Goal: Transaction & Acquisition: Book appointment/travel/reservation

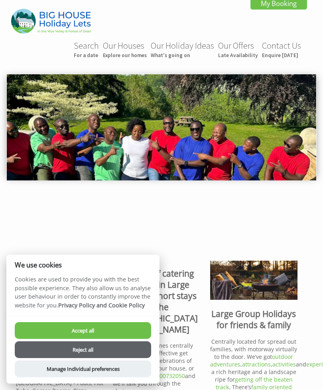
click at [91, 348] on button "Reject all" at bounding box center [83, 349] width 136 height 17
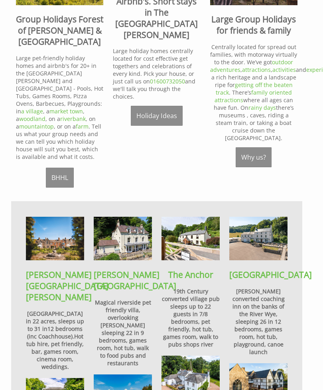
scroll to position [295, 0]
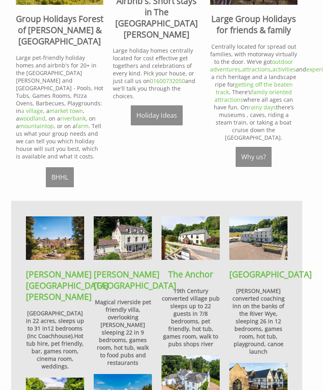
click at [195, 239] on img at bounding box center [191, 238] width 58 height 44
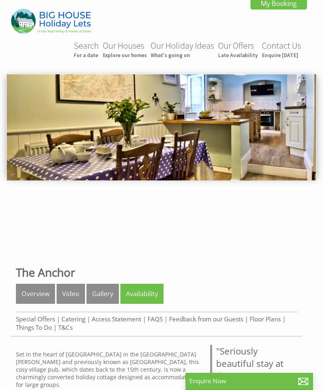
click at [242, 141] on img at bounding box center [162, 127] width 310 height 106
click at [237, 140] on img at bounding box center [162, 127] width 310 height 106
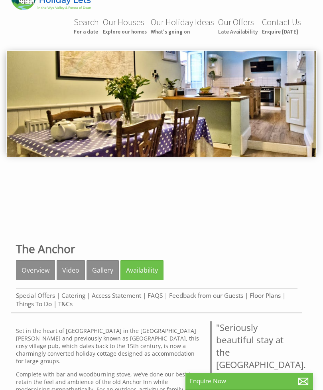
scroll to position [24, 0]
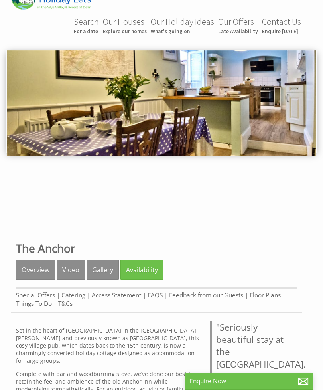
click at [105, 279] on link "Gallery" at bounding box center [103, 270] width 32 height 20
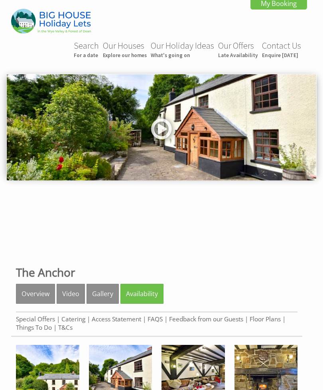
click at [162, 136] on link at bounding box center [162, 131] width 24 height 33
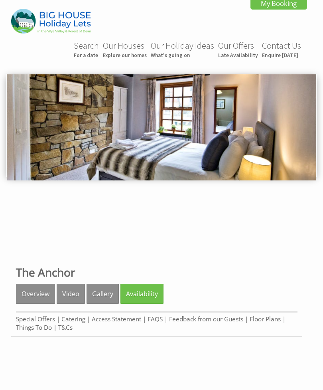
click at [86, 58] on small "For a date" at bounding box center [86, 55] width 25 height 7
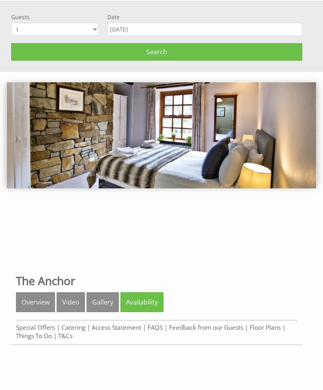
scroll to position [75, 0]
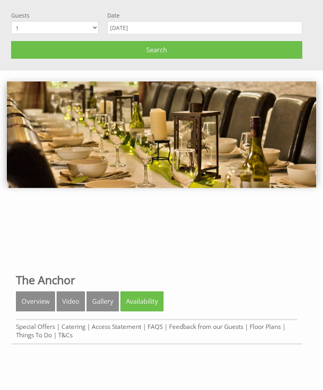
click at [148, 31] on input "[DATE]" at bounding box center [204, 27] width 195 height 13
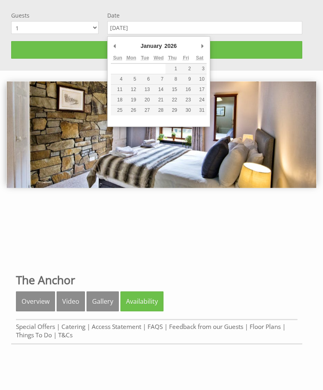
type input "24/01/2026"
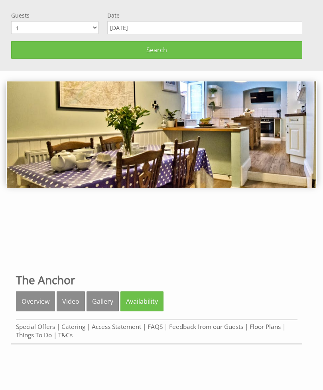
click at [98, 31] on select "1 2 3 4 5 6 7 8 9 10 11 12 13 14 15 16 17 18 19 20 21 22 23 24 25 26 27 28 29 3…" at bounding box center [54, 27] width 87 height 13
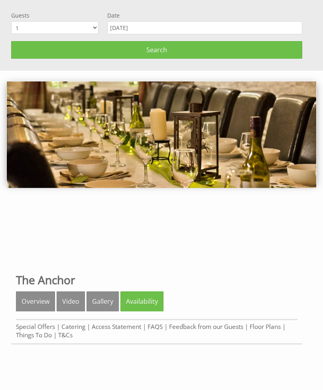
select select "14"
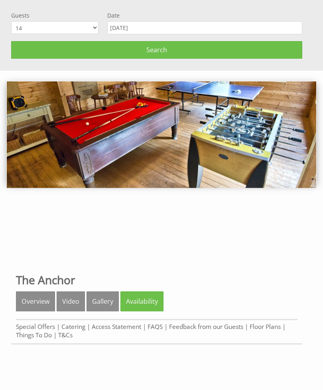
click at [154, 53] on span "Search" at bounding box center [156, 49] width 21 height 9
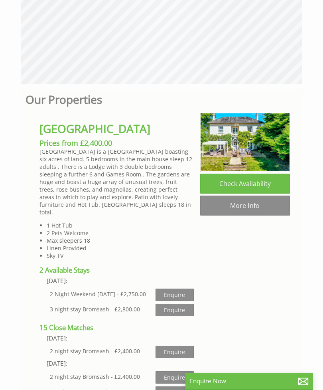
scroll to position [248, 0]
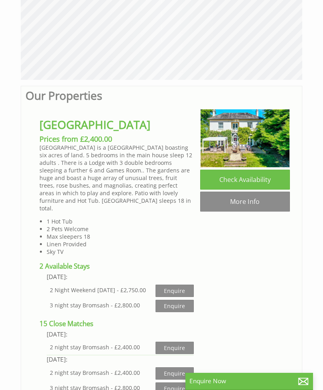
click at [245, 206] on link "More Info" at bounding box center [245, 202] width 90 height 20
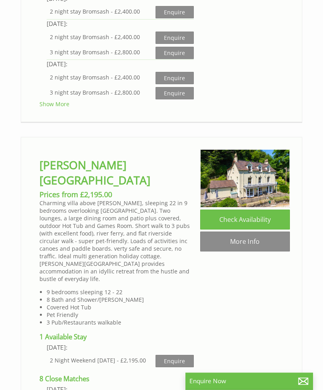
scroll to position [584, 0]
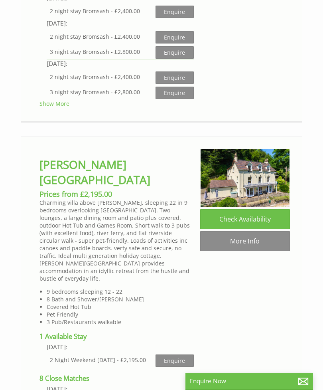
click at [251, 251] on link "More Info" at bounding box center [245, 241] width 90 height 20
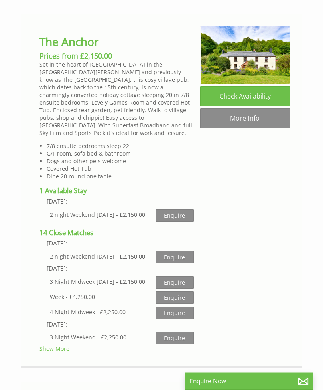
scroll to position [1086, 0]
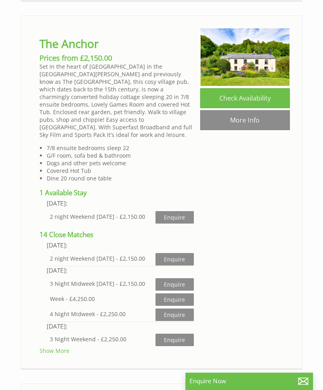
click at [248, 90] on link "Check Availability" at bounding box center [245, 99] width 90 height 20
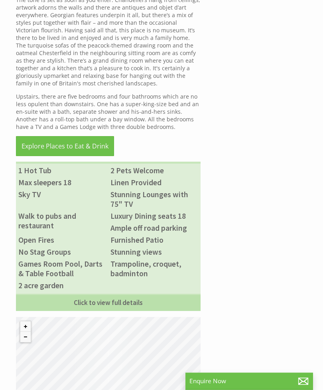
scroll to position [423, 0]
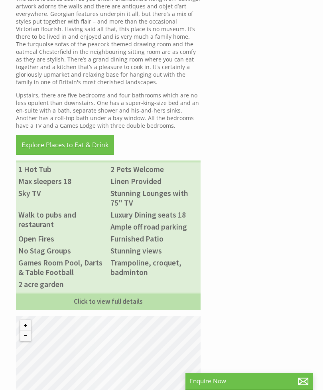
click at [125, 310] on link "Click to view full details" at bounding box center [108, 301] width 185 height 17
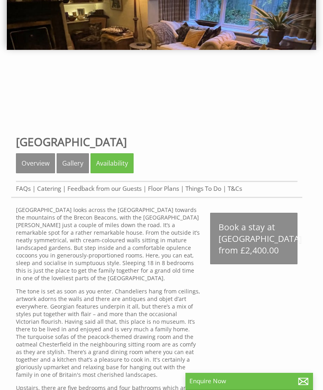
scroll to position [131, 0]
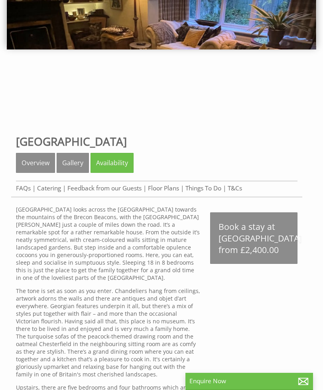
click at [78, 164] on link "Gallery" at bounding box center [73, 163] width 32 height 20
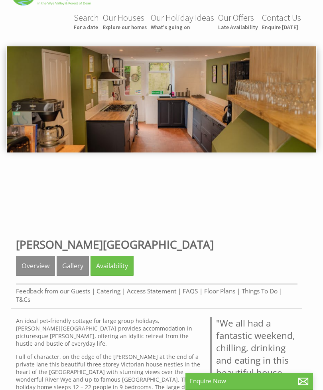
scroll to position [27, 0]
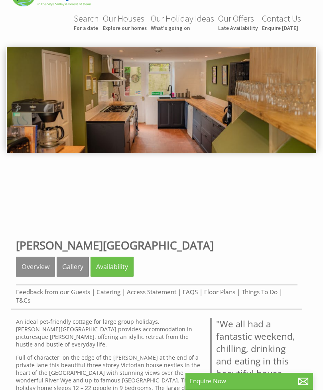
click at [71, 272] on link "Gallery" at bounding box center [73, 267] width 32 height 20
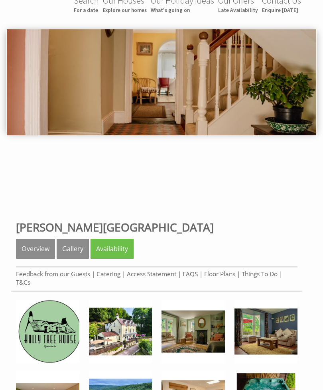
scroll to position [57, 0]
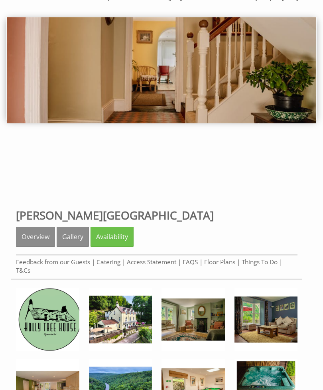
click at [71, 240] on link "Gallery" at bounding box center [73, 237] width 32 height 20
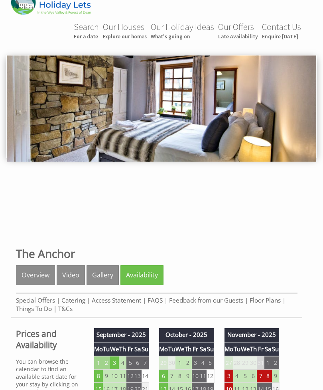
scroll to position [18, 0]
click at [99, 280] on link "Gallery" at bounding box center [103, 275] width 32 height 20
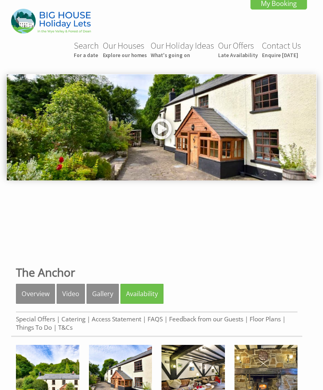
click at [168, 131] on link at bounding box center [162, 131] width 24 height 33
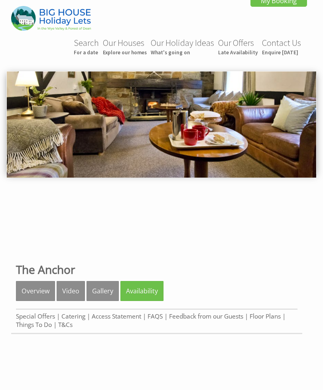
scroll to position [3, 0]
click at [75, 295] on link "Video" at bounding box center [71, 291] width 28 height 20
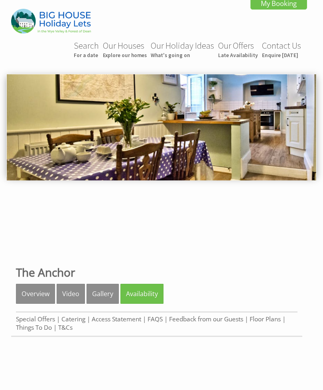
click at [73, 296] on link "Video" at bounding box center [71, 294] width 28 height 20
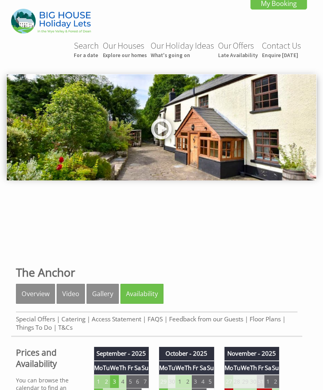
scroll to position [44, 0]
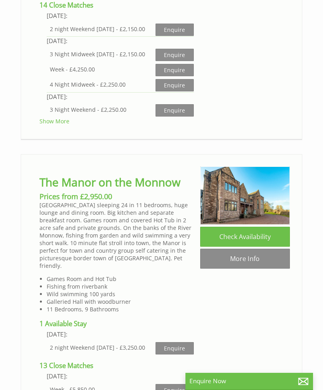
scroll to position [1369, 0]
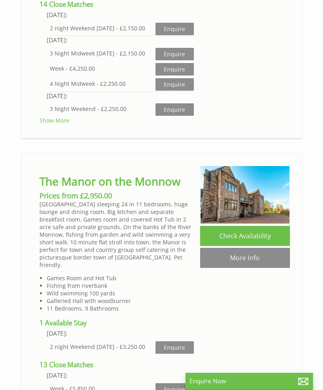
click at [244, 256] on link "More Info" at bounding box center [245, 258] width 90 height 20
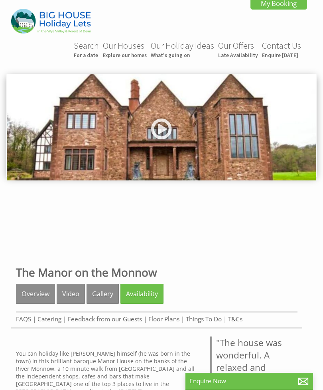
click at [168, 130] on link at bounding box center [162, 131] width 24 height 33
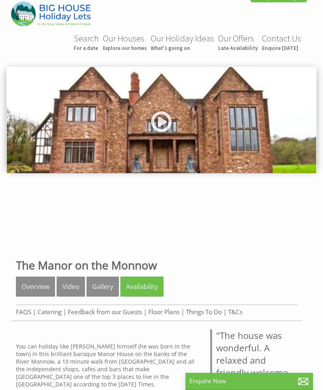
scroll to position [11, 0]
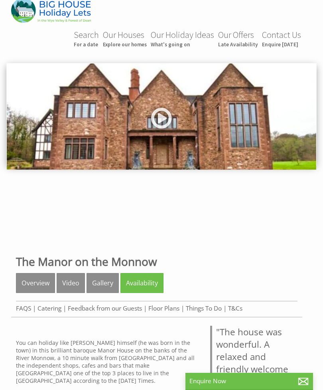
click at [104, 287] on link "Gallery" at bounding box center [103, 283] width 32 height 20
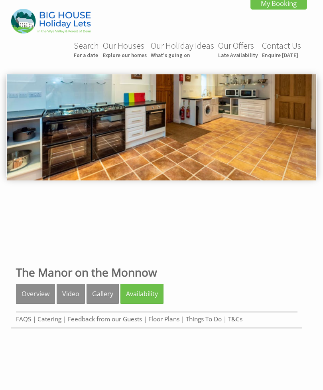
scroll to position [281, 0]
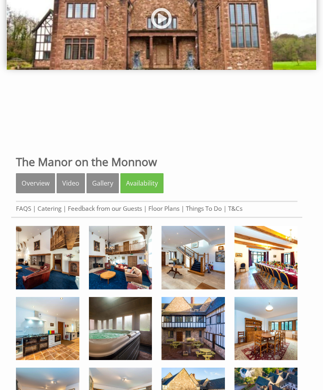
scroll to position [111, 0]
click at [52, 270] on img at bounding box center [47, 257] width 63 height 63
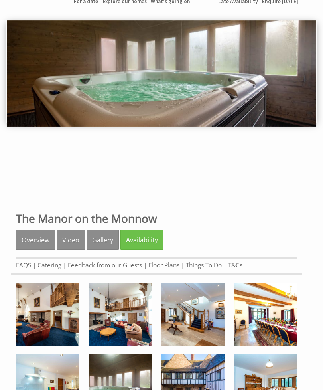
scroll to position [0, 0]
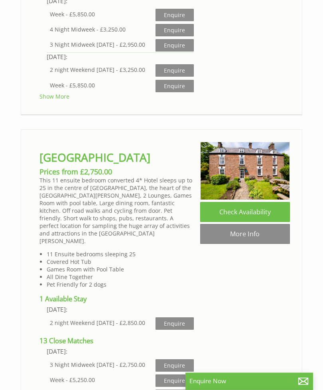
scroll to position [1743, 0]
click at [251, 235] on link "More Info" at bounding box center [245, 234] width 90 height 20
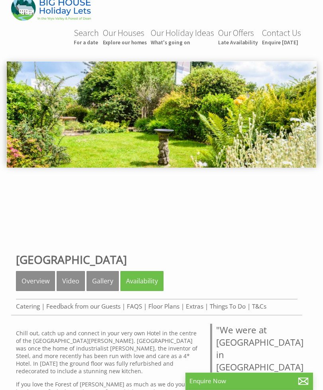
scroll to position [14, 0]
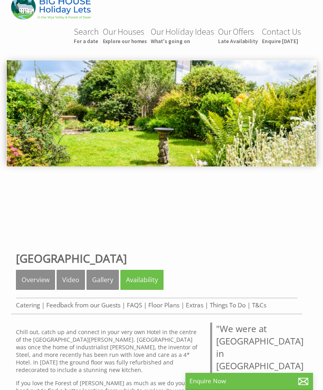
click at [103, 282] on link "Gallery" at bounding box center [103, 280] width 32 height 20
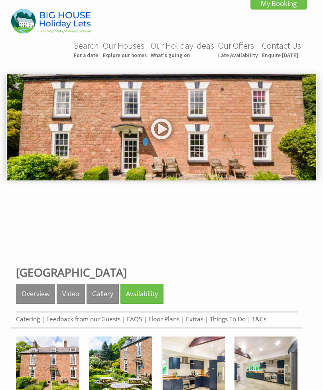
click at [101, 294] on link "Gallery" at bounding box center [103, 294] width 32 height 20
click at [99, 300] on link "Gallery" at bounding box center [103, 294] width 32 height 20
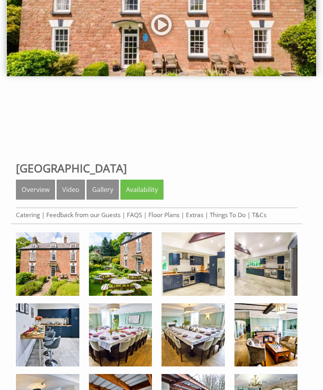
scroll to position [105, 0]
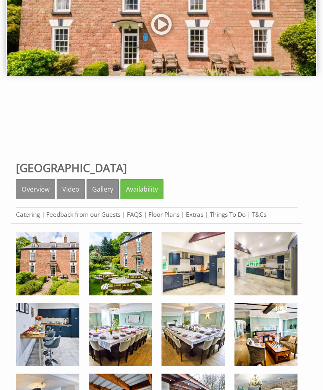
click at [55, 270] on img at bounding box center [47, 263] width 63 height 63
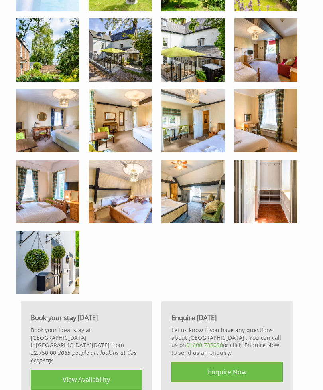
scroll to position [964, 0]
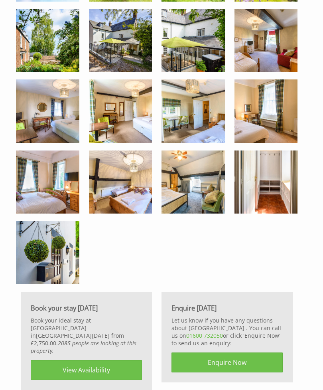
click at [87, 369] on link "View Availability" at bounding box center [86, 370] width 111 height 20
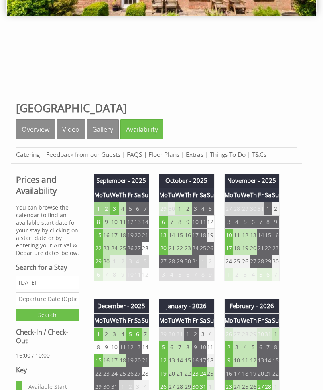
scroll to position [165, 0]
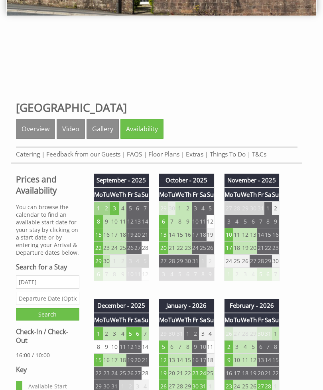
click at [203, 377] on td "24" at bounding box center [203, 373] width 8 height 13
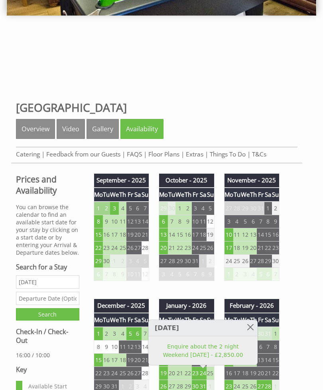
click at [198, 380] on td "23" at bounding box center [196, 373] width 8 height 13
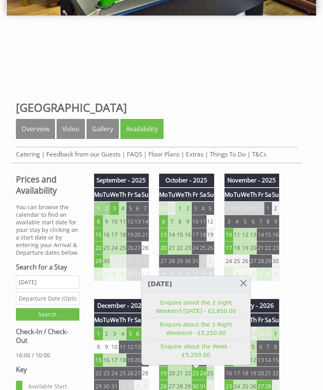
click at [206, 376] on td "24" at bounding box center [203, 373] width 8 height 13
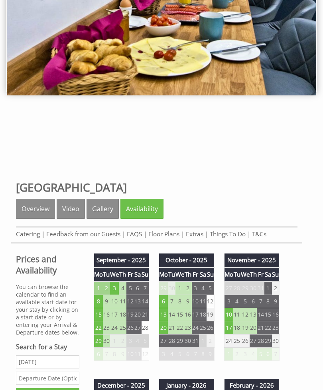
scroll to position [0, 0]
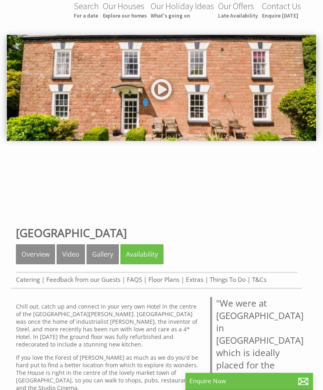
scroll to position [40, 0]
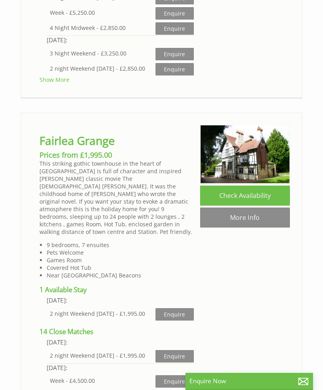
scroll to position [2102, 0]
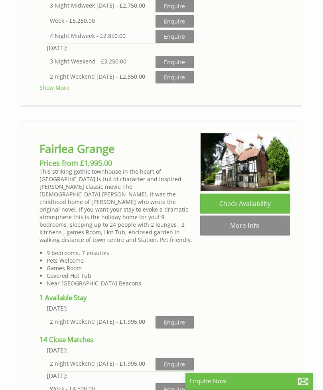
click at [248, 222] on link "More Info" at bounding box center [245, 226] width 90 height 20
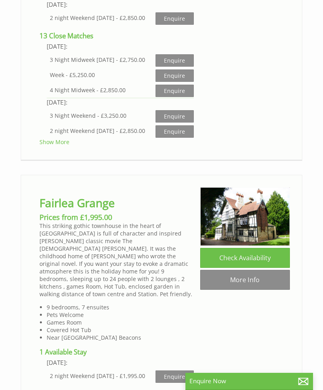
scroll to position [2047, 0]
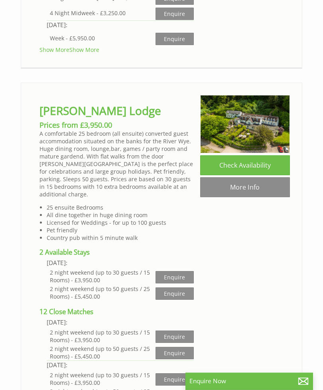
scroll to position [2869, 0]
click at [243, 191] on link "More Info" at bounding box center [245, 187] width 90 height 20
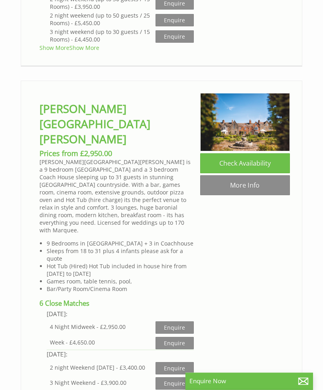
scroll to position [3245, 0]
click at [252, 195] on link "More Info" at bounding box center [245, 185] width 90 height 20
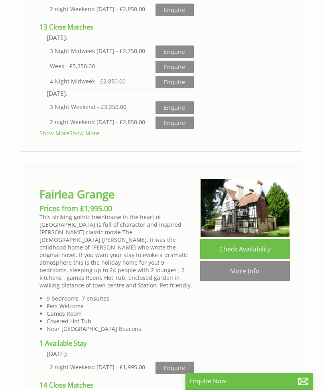
scroll to position [2057, 0]
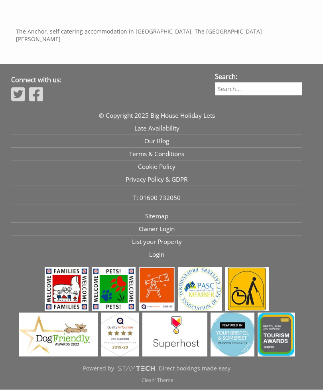
scroll to position [434, 0]
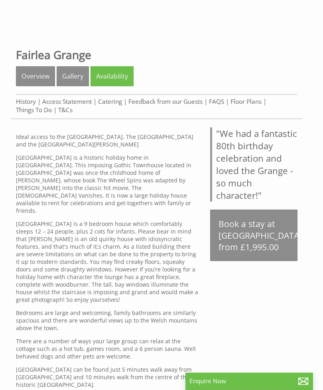
scroll to position [221, 0]
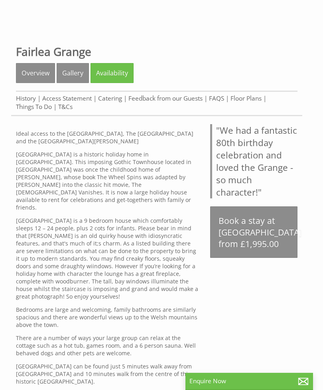
click at [257, 349] on div "Properties Fairlea Grange Overview Gallery Availability History Access Statemen…" at bounding box center [156, 378] width 291 height 676
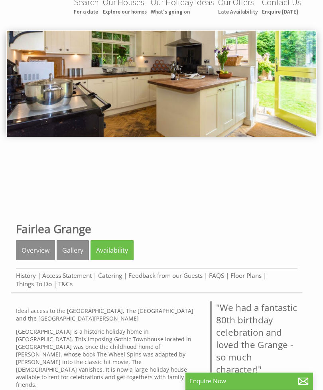
scroll to position [0, 0]
